Goal: Information Seeking & Learning: Learn about a topic

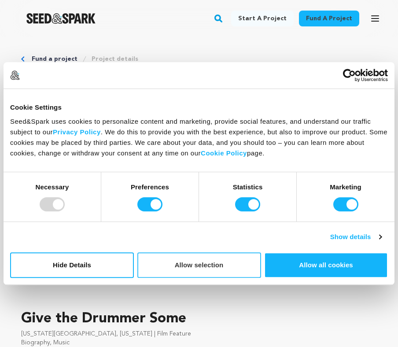
click at [231, 262] on button "Allow selection" at bounding box center [199, 265] width 124 height 26
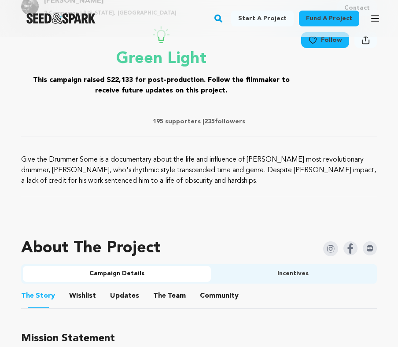
scroll to position [357, 0]
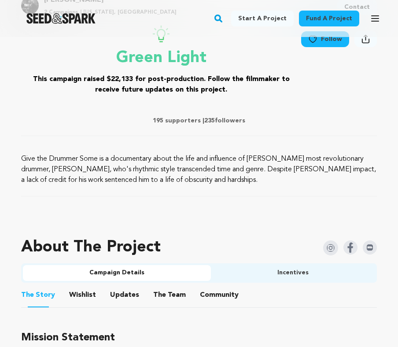
click at [121, 270] on button "Campaign Details" at bounding box center [117, 273] width 188 height 16
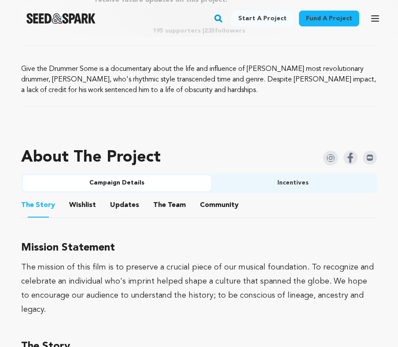
scroll to position [450, 0]
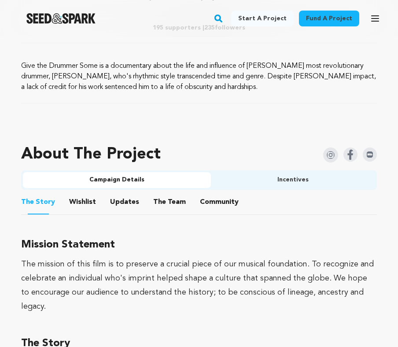
click at [85, 200] on button "Wishlist" at bounding box center [82, 203] width 21 height 21
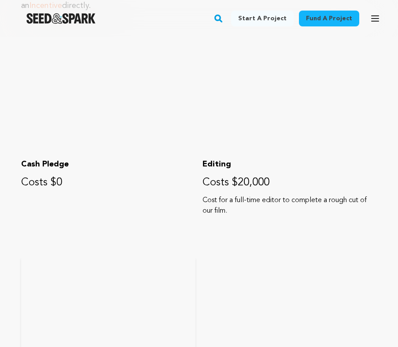
scroll to position [674, 0]
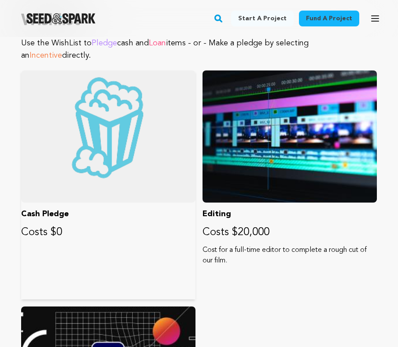
click at [84, 111] on div at bounding box center [108, 136] width 174 height 132
click at [86, 156] on div at bounding box center [108, 136] width 174 height 132
click at [46, 230] on p "Costs $0" at bounding box center [108, 233] width 174 height 14
click at [57, 235] on p "Costs $0" at bounding box center [108, 233] width 174 height 14
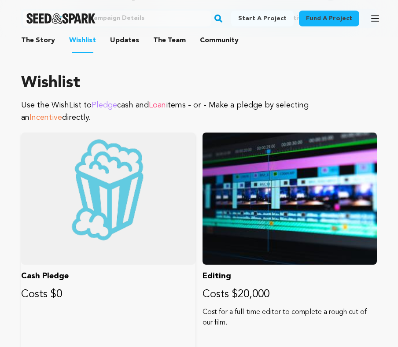
scroll to position [612, 0]
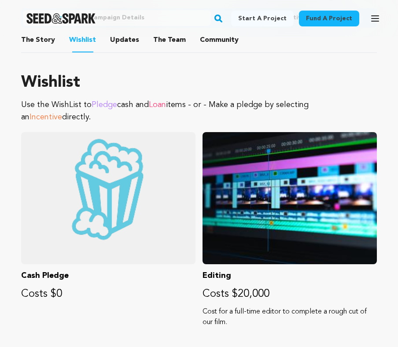
click at [62, 113] on span "Incentive" at bounding box center [46, 117] width 33 height 8
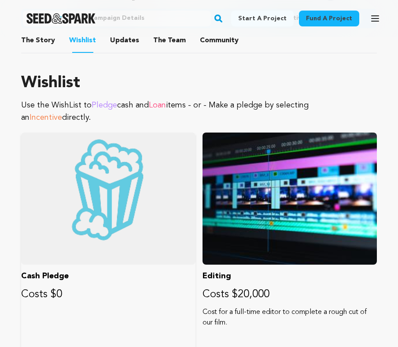
scroll to position [495, 0]
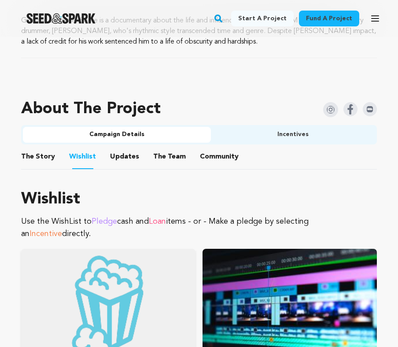
click at [79, 336] on div at bounding box center [108, 315] width 174 height 132
click at [100, 319] on div at bounding box center [108, 315] width 174 height 132
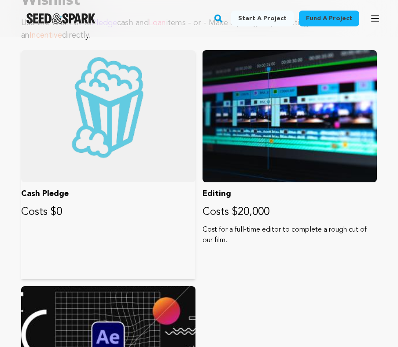
scroll to position [694, 0]
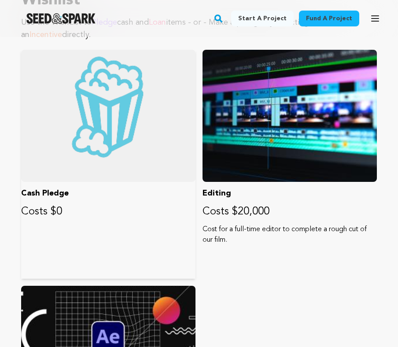
click at [49, 191] on p "Cash Pledge" at bounding box center [108, 193] width 174 height 12
click at [49, 212] on p "Costs $0" at bounding box center [108, 212] width 174 height 14
click at [241, 213] on p "Costs $20,000" at bounding box center [290, 212] width 174 height 14
click at [240, 238] on p "Cost for a full-time editor to complete a rough cut of our film." at bounding box center [290, 234] width 174 height 21
click at [266, 134] on div at bounding box center [290, 116] width 174 height 132
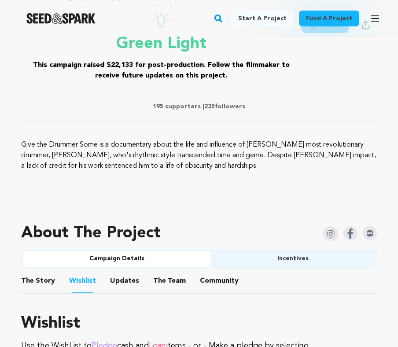
scroll to position [368, 0]
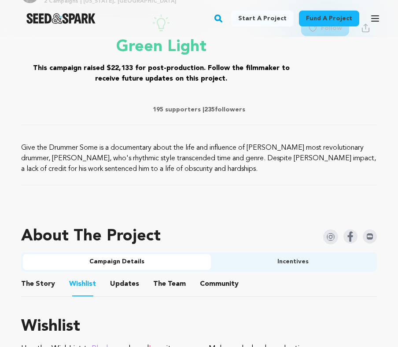
click at [120, 285] on button "Updates" at bounding box center [124, 285] width 21 height 21
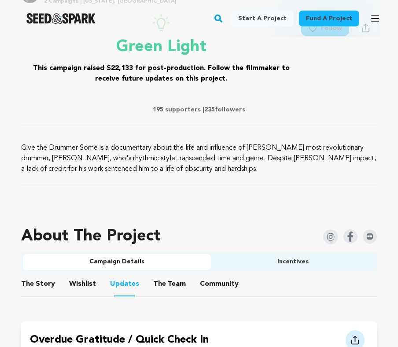
click at [285, 260] on button "Incentives" at bounding box center [293, 262] width 164 height 16
